Goal: Task Accomplishment & Management: Manage account settings

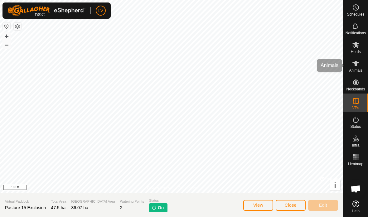
click at [351, 69] on span "Animals" at bounding box center [355, 71] width 13 height 4
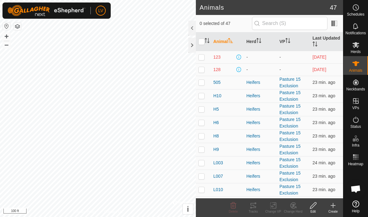
click at [199, 85] on p-checkbox at bounding box center [201, 82] width 6 height 5
checkbox input "true"
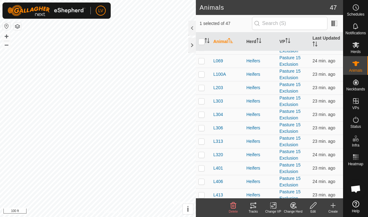
scroll to position [226, 0]
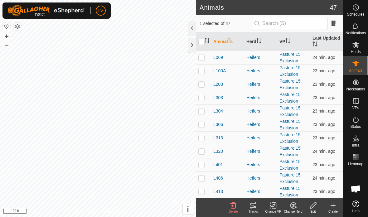
click at [355, 65] on icon at bounding box center [355, 63] width 7 height 5
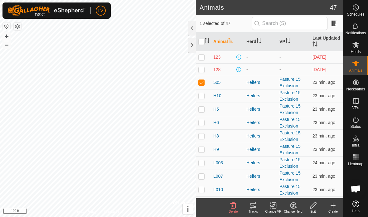
scroll to position [0, 0]
click at [212, 16] on div "1 selected of 47" at bounding box center [269, 23] width 147 height 17
click at [355, 65] on icon at bounding box center [355, 63] width 7 height 5
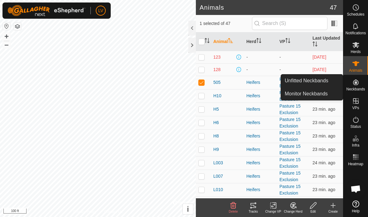
click at [353, 82] on icon at bounding box center [356, 82] width 6 height 6
click at [348, 62] on div "Animals" at bounding box center [355, 65] width 25 height 19
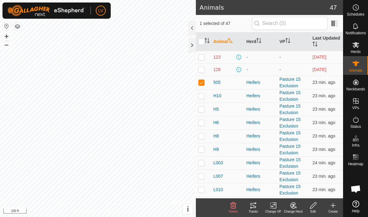
click at [336, 23] on span at bounding box center [334, 23] width 10 height 10
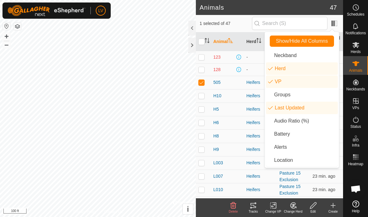
click at [280, 38] on button "Show/Hide All Columns" at bounding box center [302, 41] width 64 height 11
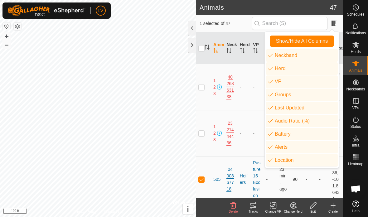
click at [279, 43] on span "Show/Hide All Columns" at bounding box center [302, 41] width 52 height 6
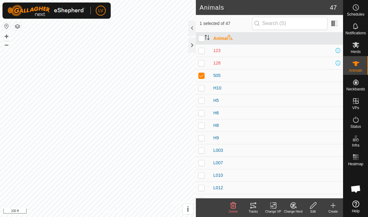
click at [195, 43] on div at bounding box center [191, 45] width 7 height 15
